Goal: Task Accomplishment & Management: Complete application form

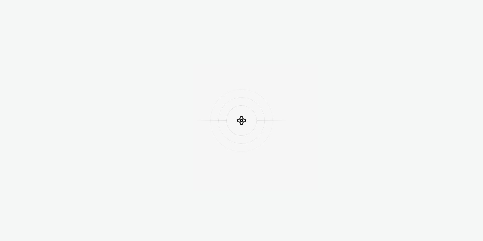
scroll to position [173, 0]
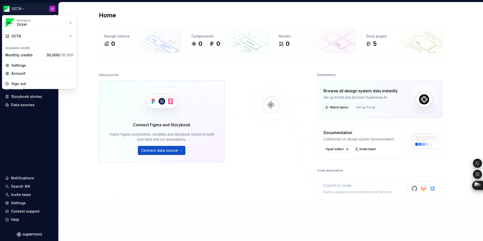
click at [24, 8] on html "OCTA S Home Documentation Analytics Code automation Design system data Design t…" at bounding box center [241, 120] width 483 height 241
click at [51, 21] on div "Workspace" at bounding box center [42, 20] width 51 height 3
click at [92, 20] on div "Uzzer" at bounding box center [101, 21] width 33 height 5
click at [52, 8] on html "OCTA S Home Documentation Analytics Code automation Design system data Design t…" at bounding box center [241, 120] width 483 height 241
click at [23, 24] on div "Uzzer" at bounding box center [38, 24] width 43 height 5
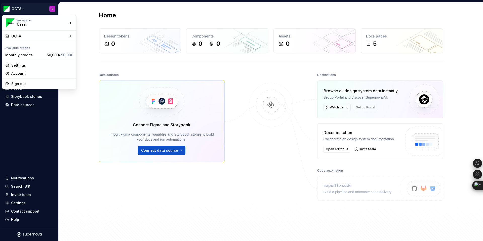
click at [33, 119] on html "OCTA S Home Documentation Analytics Code automation Design system data Design t…" at bounding box center [241, 120] width 483 height 241
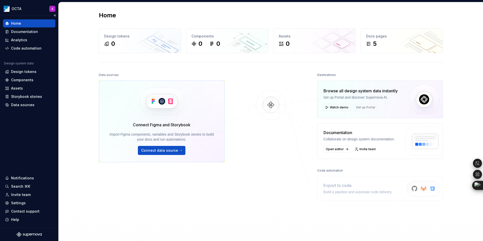
click at [22, 22] on div "Home" at bounding box center [29, 23] width 48 height 5
click at [21, 7] on html "OCTA S Home Documentation Analytics Code automation Design system data Design t…" at bounding box center [241, 120] width 483 height 241
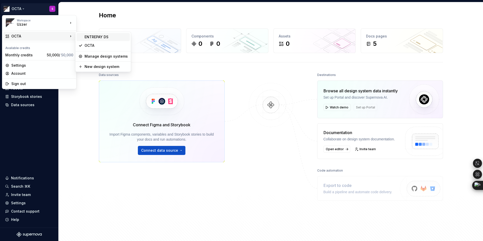
click at [90, 36] on div "ENTREPAY DS" at bounding box center [106, 36] width 43 height 5
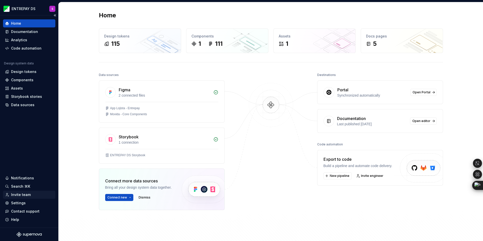
click at [21, 194] on div "Invite team" at bounding box center [21, 194] width 20 height 5
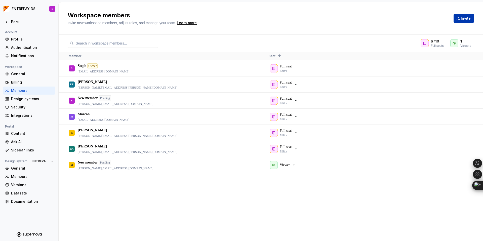
click at [463, 17] on span "Invite" at bounding box center [466, 18] width 10 height 5
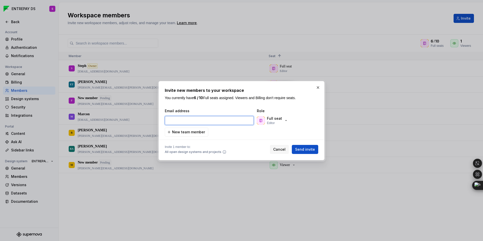
paste input "angelo.pimentel@bcodex.io"
click at [306, 150] on span "Send invite" at bounding box center [305, 149] width 20 height 5
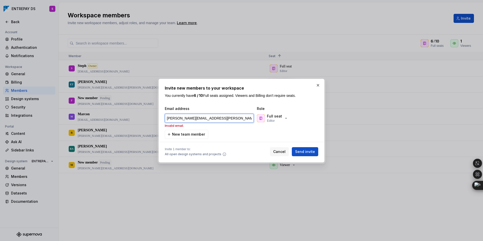
click at [214, 119] on input "angelo.pimentel@bcodex.io" at bounding box center [209, 118] width 89 height 9
click at [170, 118] on input "angelo.pimentel@bcodex.io" at bounding box center [209, 118] width 89 height 9
click at [304, 152] on span "Send invite" at bounding box center [305, 151] width 20 height 5
type input "angelo.pimentel@bcodex.io"
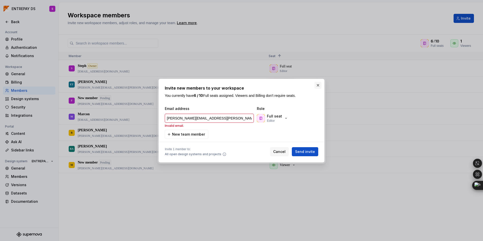
click at [319, 87] on button "button" at bounding box center [318, 85] width 7 height 7
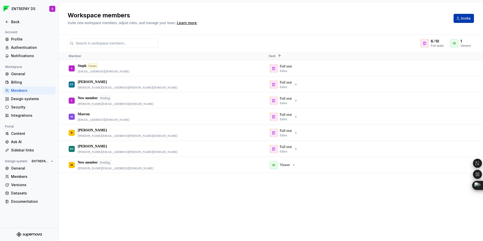
click at [470, 18] on span "Invite" at bounding box center [466, 18] width 10 height 5
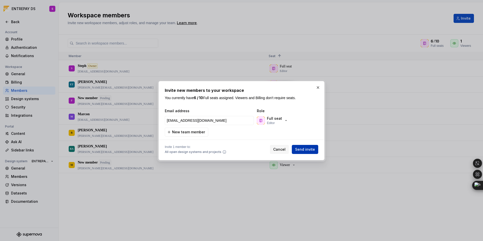
click at [301, 148] on span "Send invite" at bounding box center [305, 149] width 20 height 5
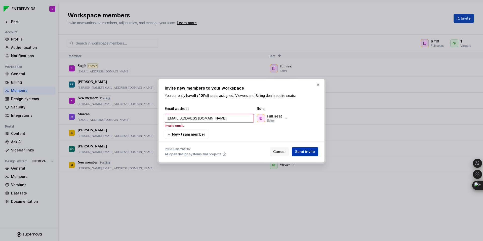
click at [301, 150] on span "Send invite" at bounding box center [305, 151] width 20 height 5
click at [180, 117] on input "angelo.pimentel@bcodex.io" at bounding box center [209, 118] width 89 height 9
click at [167, 118] on input "angelo.pimentel@bcodex.io" at bounding box center [209, 118] width 89 height 9
click at [303, 152] on span "Send invite" at bounding box center [305, 151] width 20 height 5
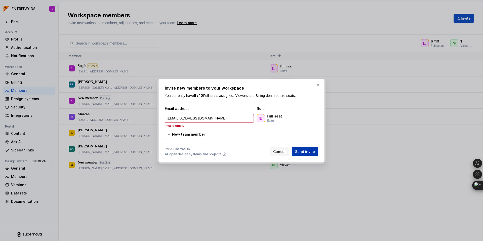
click at [303, 152] on span "Send invite" at bounding box center [305, 151] width 20 height 5
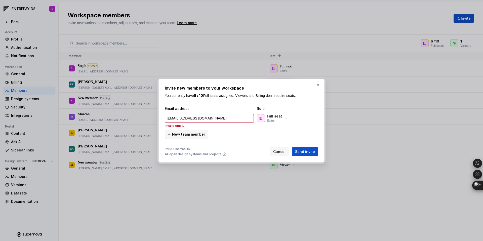
click at [200, 135] on span "New team member" at bounding box center [188, 134] width 33 height 5
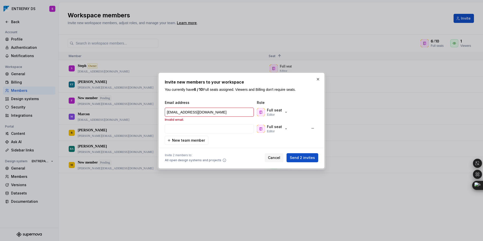
type input "angelo.pimentel@bcodex.io"
click at [307, 153] on div "Cancel Send 2 invites" at bounding box center [292, 157] width 54 height 9
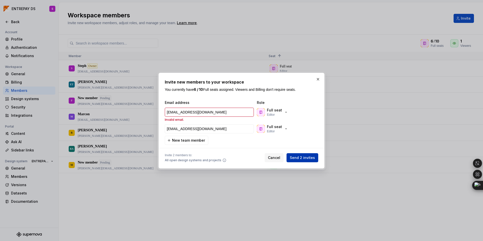
click at [306, 156] on span "Send 2 invites" at bounding box center [302, 157] width 25 height 5
type input "angelo.pimentel@bcodex.io"
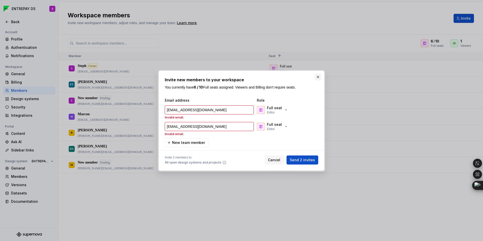
type input "angelo.pimentel@bcodex.io"
click at [319, 77] on button "button" at bounding box center [318, 77] width 7 height 7
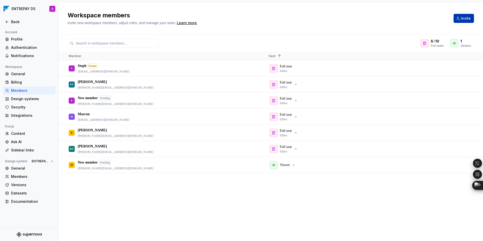
click at [467, 20] on span "Invite" at bounding box center [466, 18] width 10 height 5
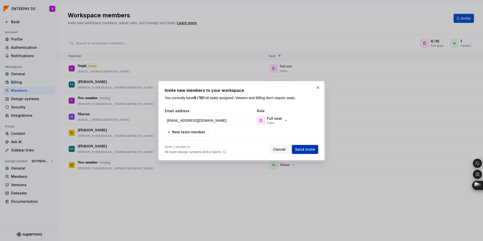
click at [301, 154] on button "Send invite" at bounding box center [305, 149] width 26 height 9
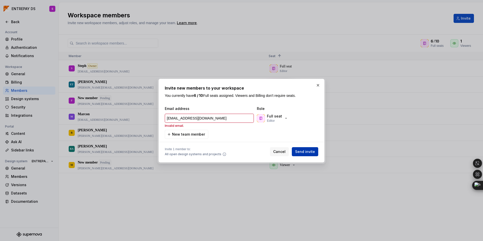
click at [302, 153] on span "Send invite" at bounding box center [305, 151] width 20 height 5
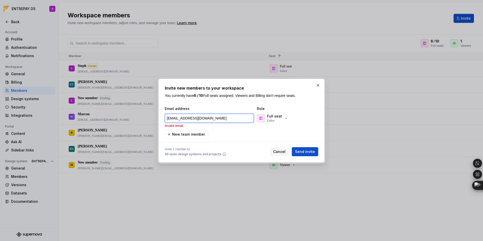
click at [214, 120] on input "angelo.pimentel@bcodex.io" at bounding box center [209, 118] width 89 height 9
click at [185, 119] on input "angelo.pimentel@bcodex.io" at bounding box center [209, 118] width 89 height 9
click at [179, 118] on input "angelo.pimentel@bcodex.io" at bounding box center [209, 118] width 89 height 9
click at [229, 132] on div "Email address Role angelo.pimentel@bcodex.io Invalid email. Full seat Editor Ne…" at bounding box center [242, 122] width 154 height 33
click at [301, 149] on button "Send invite" at bounding box center [305, 151] width 26 height 9
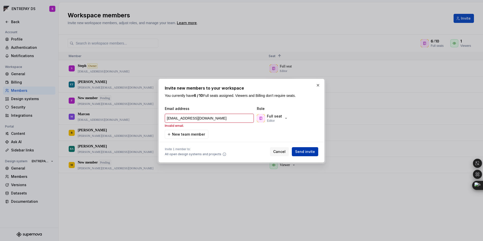
click at [301, 149] on button "Send invite" at bounding box center [305, 151] width 26 height 9
type input "angelo.pimentel@bcodex.io"
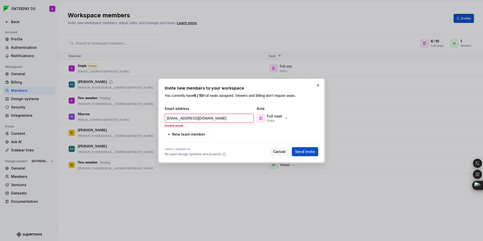
click at [318, 83] on button "button" at bounding box center [318, 85] width 7 height 7
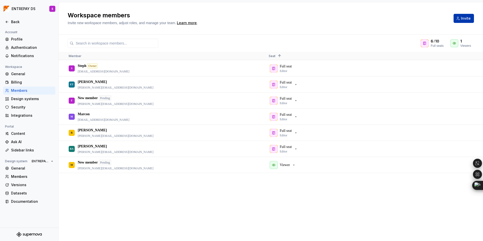
click at [464, 19] on span "Invite" at bounding box center [466, 18] width 10 height 5
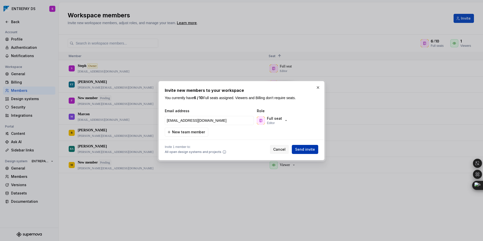
click at [309, 150] on span "Send invite" at bounding box center [305, 149] width 20 height 5
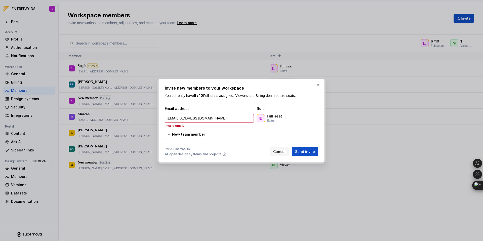
click at [189, 134] on span "New team member" at bounding box center [188, 134] width 33 height 5
click at [189, 129] on div "angelo.pimentel@bcodex.io Invalid email. Full seat Editor" at bounding box center [241, 120] width 154 height 17
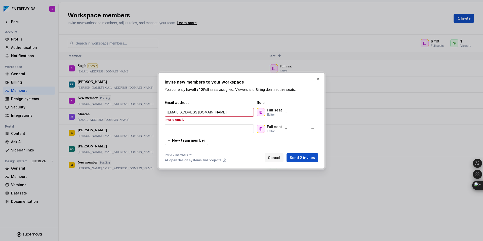
click at [189, 129] on input "email" at bounding box center [209, 128] width 89 height 9
paste input "[PERSON_NAME][EMAIL_ADDRESS][PERSON_NAME][DOMAIN_NAME]"
type input "angelo.pimentel@bcodex.io"
type input "[PERSON_NAME][EMAIL_ADDRESS][PERSON_NAME][DOMAIN_NAME]"
type input "angelo.pimentel@bcodex.io"
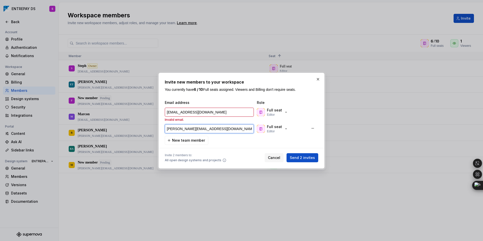
type input "[PERSON_NAME][EMAIL_ADDRESS][PERSON_NAME][DOMAIN_NAME]"
type input "angelo.pimentel@bcodex.io"
type input "[PERSON_NAME][EMAIL_ADDRESS][PERSON_NAME][DOMAIN_NAME]"
click at [300, 156] on span "Send 2 invites" at bounding box center [302, 157] width 25 height 5
type input "angelo.pimentel@bcodex.io"
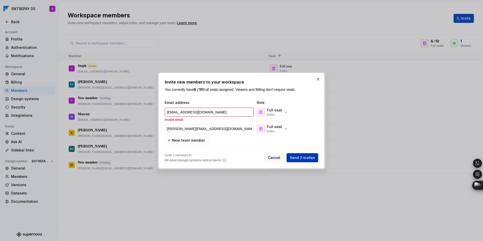
type input "[PERSON_NAME][EMAIL_ADDRESS][PERSON_NAME][DOMAIN_NAME]"
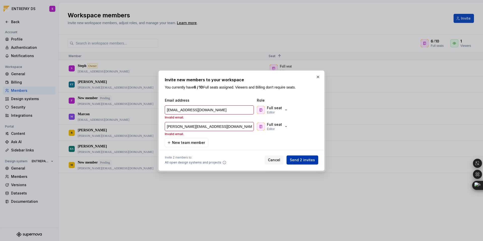
type input "angelo.pimentel@bcodex.io"
type input "[PERSON_NAME][EMAIL_ADDRESS][PERSON_NAME][DOMAIN_NAME]"
click at [300, 157] on button "Send 2 invites" at bounding box center [303, 160] width 32 height 9
type input "angelo.pimentel@bcodex.io"
type input "[PERSON_NAME][EMAIL_ADDRESS][PERSON_NAME][DOMAIN_NAME]"
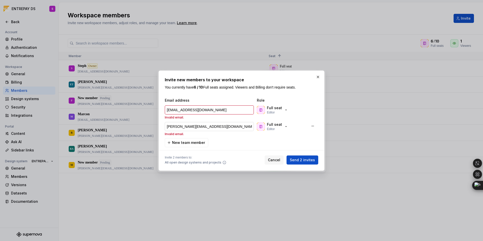
type input "angelo.pimentel@bcodex.io"
type input "[PERSON_NAME][EMAIL_ADDRESS][PERSON_NAME][DOMAIN_NAME]"
click at [226, 125] on input "[PERSON_NAME][EMAIL_ADDRESS][PERSON_NAME][DOMAIN_NAME]" at bounding box center [209, 126] width 89 height 9
type input "angelo.pimentel@bcodex.io"
type input "[PERSON_NAME][EMAIL_ADDRESS][PERSON_NAME][DOMAIN_NAME]"
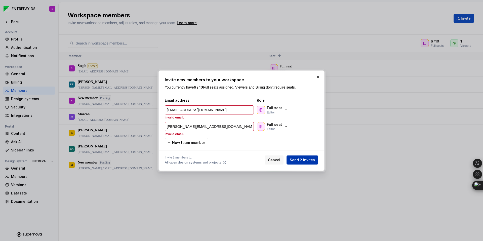
click at [298, 161] on span "Send 2 invites" at bounding box center [302, 160] width 25 height 5
type input "angelo.pimentel@bcodex.io"
type input "[PERSON_NAME][EMAIL_ADDRESS][PERSON_NAME][DOMAIN_NAME]"
type input "angelo.pimentel@bcodex.io"
type input "[PERSON_NAME][EMAIL_ADDRESS][PERSON_NAME][DOMAIN_NAME]"
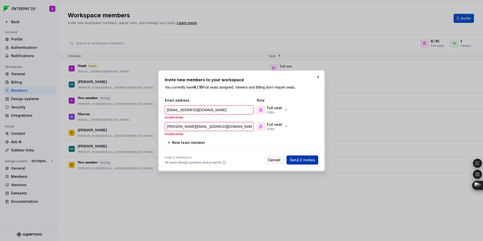
click at [298, 161] on span "Send 2 invites" at bounding box center [302, 160] width 25 height 5
type input "angelo.pimentel@bcodex.io"
type input "[PERSON_NAME][EMAIL_ADDRESS][PERSON_NAME][DOMAIN_NAME]"
type input "angelo.pimentel@bcodex.io"
type input "[PERSON_NAME][EMAIL_ADDRESS][PERSON_NAME][DOMAIN_NAME]"
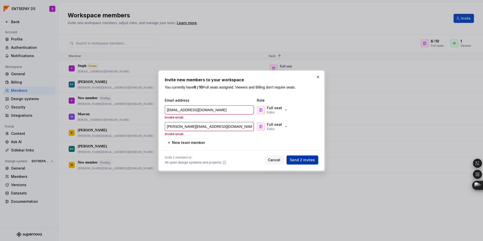
click at [298, 161] on span "Send 2 invites" at bounding box center [302, 160] width 25 height 5
type input "angelo.pimentel@bcodex.io"
type input "[PERSON_NAME][EMAIL_ADDRESS][PERSON_NAME][DOMAIN_NAME]"
type input "angelo.pimentel@bcodex.io"
type input "[PERSON_NAME][EMAIL_ADDRESS][PERSON_NAME][DOMAIN_NAME]"
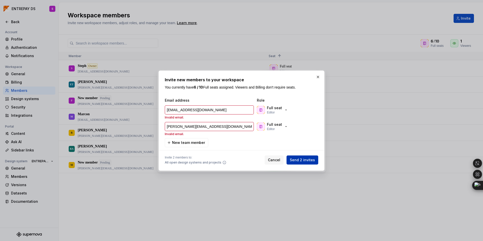
click at [298, 161] on span "Send 2 invites" at bounding box center [302, 160] width 25 height 5
type input "angelo.pimentel@bcodex.io"
type input "[PERSON_NAME][EMAIL_ADDRESS][PERSON_NAME][DOMAIN_NAME]"
type input "angelo.pimentel@bcodex.io"
type input "[PERSON_NAME][EMAIL_ADDRESS][PERSON_NAME][DOMAIN_NAME]"
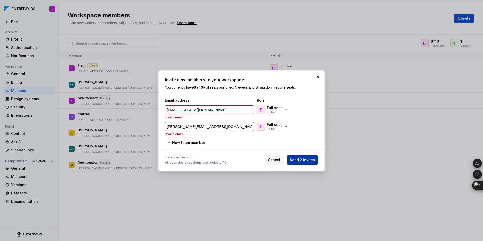
click at [298, 161] on span "Send 2 invites" at bounding box center [302, 160] width 25 height 5
type input "angelo.pimentel@bcodex.io"
type input "[PERSON_NAME][EMAIL_ADDRESS][PERSON_NAME][DOMAIN_NAME]"
type input "angelo.pimentel@bcodex.io"
type input "[PERSON_NAME][EMAIL_ADDRESS][PERSON_NAME][DOMAIN_NAME]"
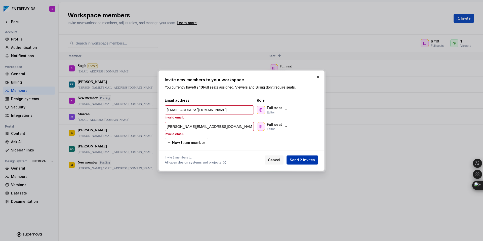
click at [298, 161] on span "Send 2 invites" at bounding box center [302, 160] width 25 height 5
type input "angelo.pimentel@bcodex.io"
type input "[PERSON_NAME][EMAIL_ADDRESS][PERSON_NAME][DOMAIN_NAME]"
type input "angelo.pimentel@bcodex.io"
type input "[PERSON_NAME][EMAIL_ADDRESS][PERSON_NAME][DOMAIN_NAME]"
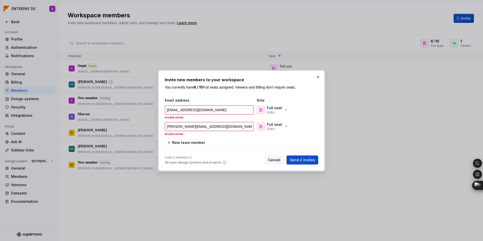
click at [318, 77] on button "button" at bounding box center [318, 77] width 7 height 7
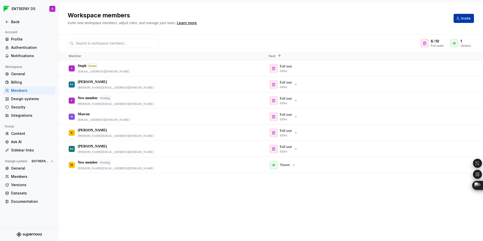
click at [465, 19] on span "Invite" at bounding box center [466, 18] width 10 height 5
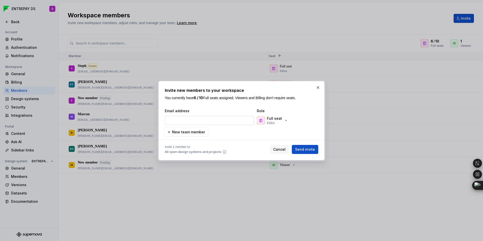
click at [189, 120] on input "email" at bounding box center [209, 120] width 89 height 9
type input "adicionar a aplicação de estilos de personalização para marca Entrepay"
click at [224, 122] on input "adicionar a aplicação de estilos de personalização para marca Entrepay" at bounding box center [209, 120] width 89 height 9
type textarea "*"
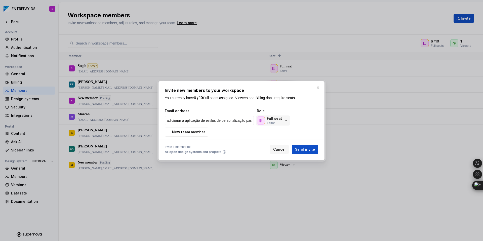
scroll to position [0, 34]
drag, startPoint x: 180, startPoint y: 120, endPoint x: 253, endPoint y: 121, distance: 73.0
click at [253, 121] on input "adicionar a aplicação de estilos de personalização para marca Entrepay" at bounding box center [209, 120] width 89 height 9
paste input "[PERSON_NAME][EMAIL_ADDRESS][PERSON_NAME][DOMAIN_NAME]"
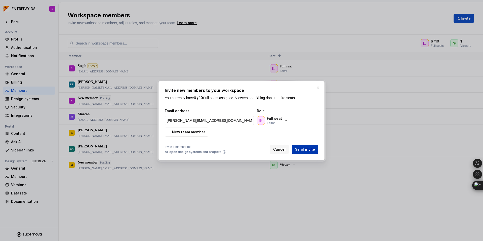
click at [301, 149] on span "Send invite" at bounding box center [305, 149] width 20 height 5
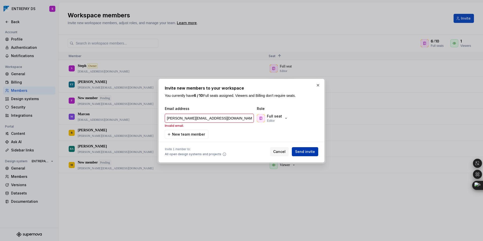
click at [301, 149] on button "Send invite" at bounding box center [305, 151] width 26 height 9
click at [220, 119] on input "[PERSON_NAME][EMAIL_ADDRESS][PERSON_NAME][DOMAIN_NAME]" at bounding box center [209, 118] width 89 height 9
type input "[PERSON_NAME][EMAIL_ADDRESS][PERSON_NAME][DOMAIN_NAME]"
click at [318, 84] on button "button" at bounding box center [318, 85] width 7 height 7
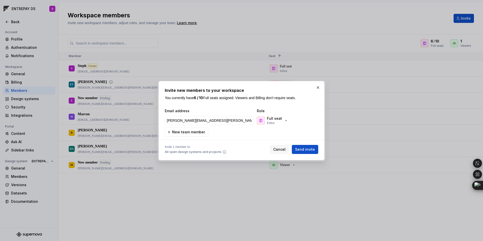
click at [318, 86] on button "button" at bounding box center [318, 87] width 7 height 7
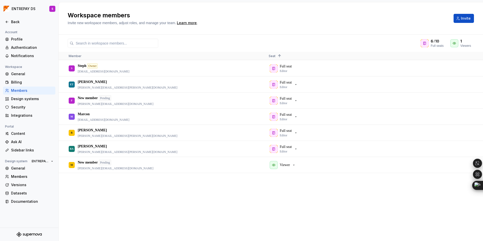
click at [161, 181] on div "S Steph Owner [EMAIL_ADDRESS][DOMAIN_NAME] Full seat Editor ET [PERSON_NAME] [P…" at bounding box center [271, 150] width 425 height 181
click at [464, 17] on span "Invite" at bounding box center [466, 18] width 10 height 5
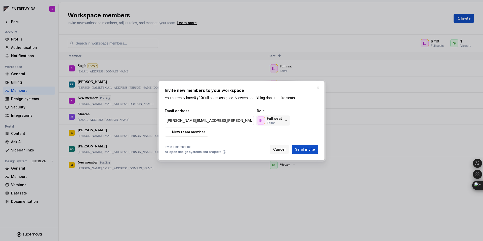
click at [286, 121] on icon "button" at bounding box center [286, 121] width 4 height 4
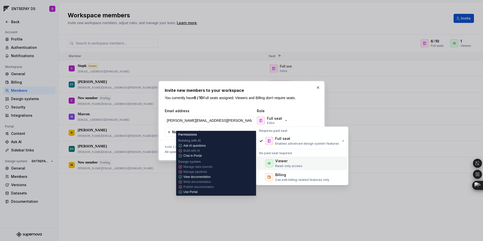
click at [286, 163] on div "Viewer" at bounding box center [281, 161] width 12 height 5
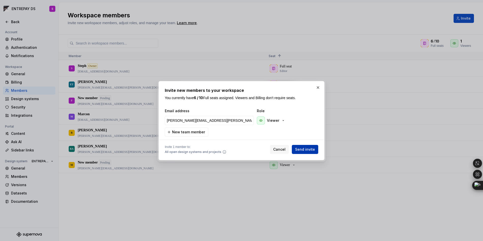
click at [306, 151] on span "Send invite" at bounding box center [305, 149] width 20 height 5
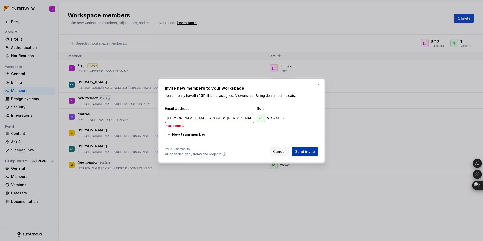
click at [306, 151] on span "Send invite" at bounding box center [305, 151] width 20 height 5
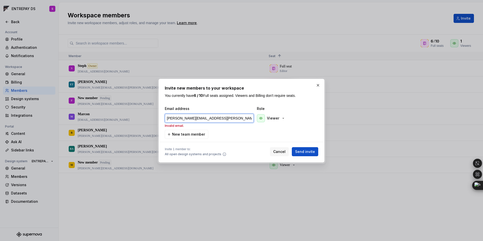
click at [206, 118] on input "[PERSON_NAME][EMAIL_ADDRESS][PERSON_NAME][DOMAIN_NAME]" at bounding box center [209, 118] width 89 height 9
click at [170, 120] on input "[PERSON_NAME][EMAIL_ADDRESS][PERSON_NAME][DOMAIN_NAME]" at bounding box center [209, 118] width 89 height 9
click at [168, 120] on input "[PERSON_NAME][EMAIL_ADDRESS][PERSON_NAME][DOMAIN_NAME]" at bounding box center [209, 118] width 89 height 9
click at [224, 132] on div "Email address Role [PERSON_NAME][EMAIL_ADDRESS][PERSON_NAME][DOMAIN_NAME] Inval…" at bounding box center [242, 122] width 154 height 33
click at [283, 118] on icon "button" at bounding box center [284, 118] width 4 height 4
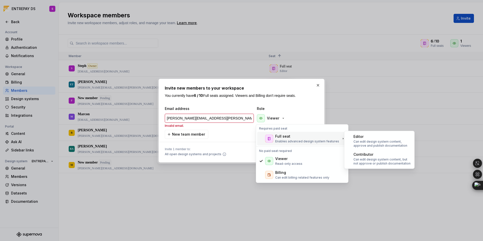
click at [283, 134] on div "Full seat" at bounding box center [282, 136] width 15 height 5
click at [359, 140] on p "Can edit design system content, approve and publish documentation" at bounding box center [383, 144] width 58 height 8
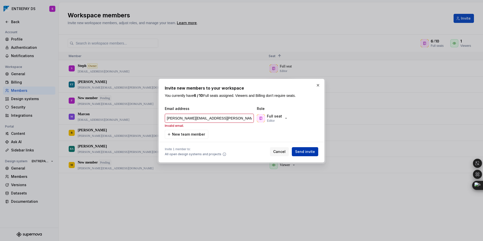
click at [306, 153] on span "Send invite" at bounding box center [305, 151] width 20 height 5
click at [243, 139] on div at bounding box center [242, 142] width 154 height 6
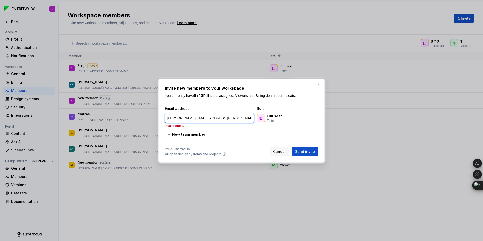
click at [210, 115] on input "[PERSON_NAME][EMAIL_ADDRESS][PERSON_NAME][DOMAIN_NAME]" at bounding box center [209, 118] width 89 height 9
click at [218, 116] on input "[PERSON_NAME][EMAIL_ADDRESS][PERSON_NAME][DOMAIN_NAME]" at bounding box center [209, 118] width 89 height 9
type input "[PERSON_NAME][EMAIL_ADDRESS][PERSON_NAME][DOMAIN_NAME]"
click at [190, 156] on span "All open design systems and projects" at bounding box center [193, 154] width 57 height 4
click at [253, 139] on div at bounding box center [242, 142] width 154 height 6
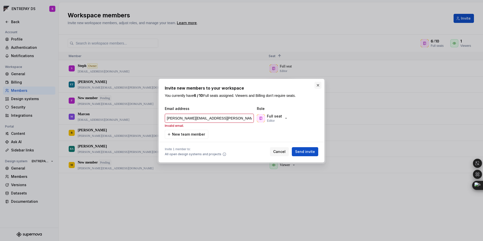
click at [317, 85] on button "button" at bounding box center [318, 85] width 7 height 7
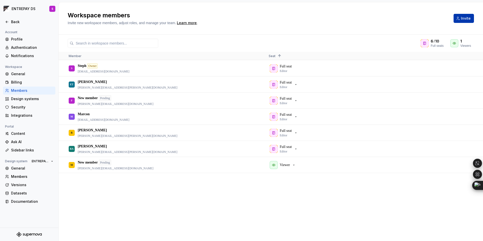
click at [464, 18] on span "Invite" at bounding box center [466, 18] width 10 height 5
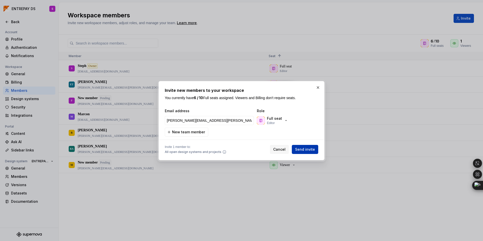
click at [301, 148] on span "Send invite" at bounding box center [305, 149] width 20 height 5
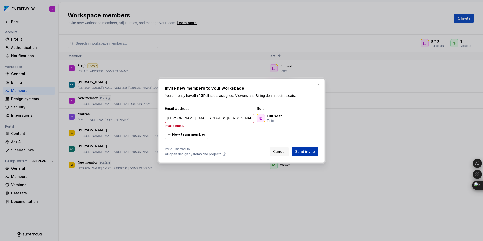
click at [301, 149] on span "Send invite" at bounding box center [305, 151] width 20 height 5
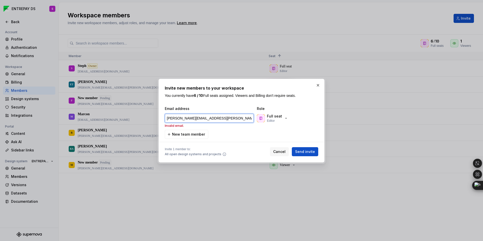
click at [201, 118] on input "[PERSON_NAME][EMAIL_ADDRESS][PERSON_NAME][DOMAIN_NAME]" at bounding box center [209, 118] width 89 height 9
click at [189, 119] on input "[PERSON_NAME][EMAIL_ADDRESS][PERSON_NAME][DOMAIN_NAME]" at bounding box center [209, 118] width 89 height 9
click at [177, 119] on input "[PERSON_NAME][EMAIL_ADDRESS][PERSON_NAME][DOMAIN_NAME]" at bounding box center [209, 118] width 89 height 9
click at [167, 119] on input "[PERSON_NAME][EMAIL_ADDRESS][PERSON_NAME][DOMAIN_NAME]" at bounding box center [209, 118] width 89 height 9
click at [247, 120] on input "[PERSON_NAME][EMAIL_ADDRESS][PERSON_NAME][DOMAIN_NAME]" at bounding box center [209, 118] width 89 height 9
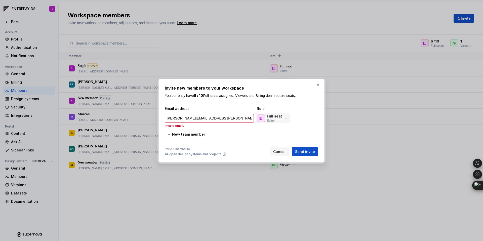
click at [285, 118] on icon "button" at bounding box center [286, 118] width 4 height 4
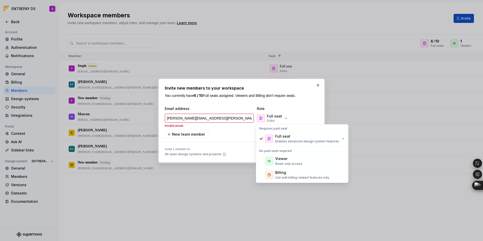
click at [300, 115] on div "Full seat Editor" at bounding box center [281, 118] width 50 height 10
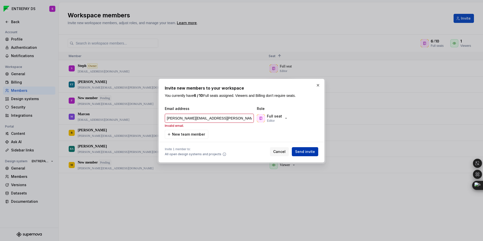
click at [306, 153] on span "Send invite" at bounding box center [305, 151] width 20 height 5
type input "[PERSON_NAME][EMAIL_ADDRESS][PERSON_NAME][DOMAIN_NAME]"
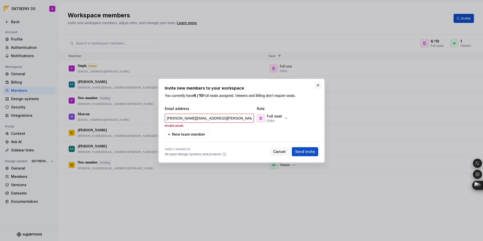
click at [319, 85] on button "button" at bounding box center [318, 85] width 7 height 7
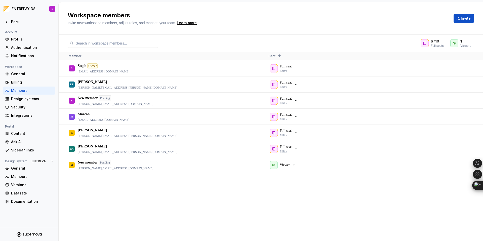
click at [147, 196] on div "S Steph Owner [EMAIL_ADDRESS][DOMAIN_NAME] Full seat Editor ET [PERSON_NAME] [P…" at bounding box center [271, 150] width 425 height 181
click at [187, 188] on div "S Steph Owner [EMAIL_ADDRESS][DOMAIN_NAME] Full seat Editor ET [PERSON_NAME] [P…" at bounding box center [271, 150] width 425 height 181
click at [135, 191] on div "S Steph Owner [EMAIL_ADDRESS][DOMAIN_NAME] Full seat Editor ET [PERSON_NAME] [P…" at bounding box center [271, 150] width 425 height 181
click at [467, 17] on span "Invite" at bounding box center [466, 18] width 10 height 5
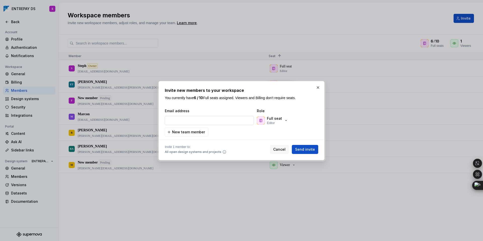
click at [195, 121] on input "email" at bounding box center [209, 120] width 89 height 9
click at [302, 148] on span "Send invite" at bounding box center [305, 149] width 20 height 5
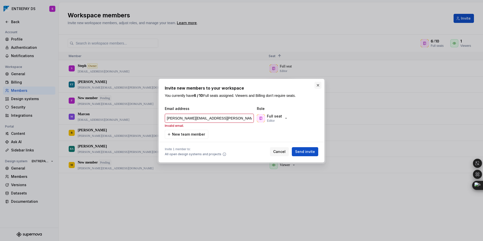
type input "[PERSON_NAME][EMAIL_ADDRESS][PERSON_NAME][DOMAIN_NAME]"
click at [318, 85] on button "button" at bounding box center [318, 85] width 7 height 7
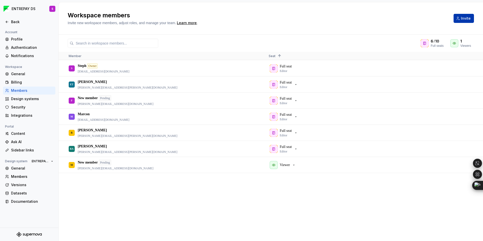
click at [465, 18] on span "Invite" at bounding box center [466, 18] width 10 height 5
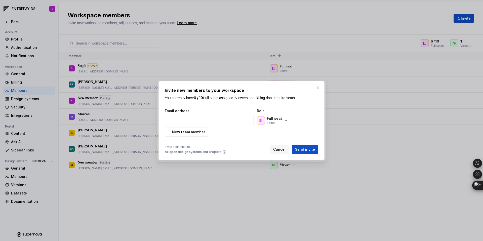
click at [205, 119] on input "email" at bounding box center [209, 120] width 89 height 9
click at [319, 87] on button "button" at bounding box center [318, 87] width 7 height 7
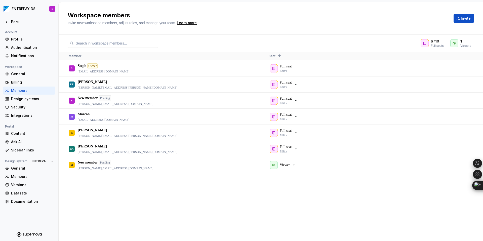
click at [96, 210] on div "S Steph Owner [EMAIL_ADDRESS][DOMAIN_NAME] Full seat Editor ET [PERSON_NAME] [P…" at bounding box center [271, 150] width 425 height 181
click at [165, 188] on div "S Steph Owner [EMAIL_ADDRESS][DOMAIN_NAME] Full seat Editor ET [PERSON_NAME] [P…" at bounding box center [271, 150] width 425 height 181
